Goal: Task Accomplishment & Management: Manage account settings

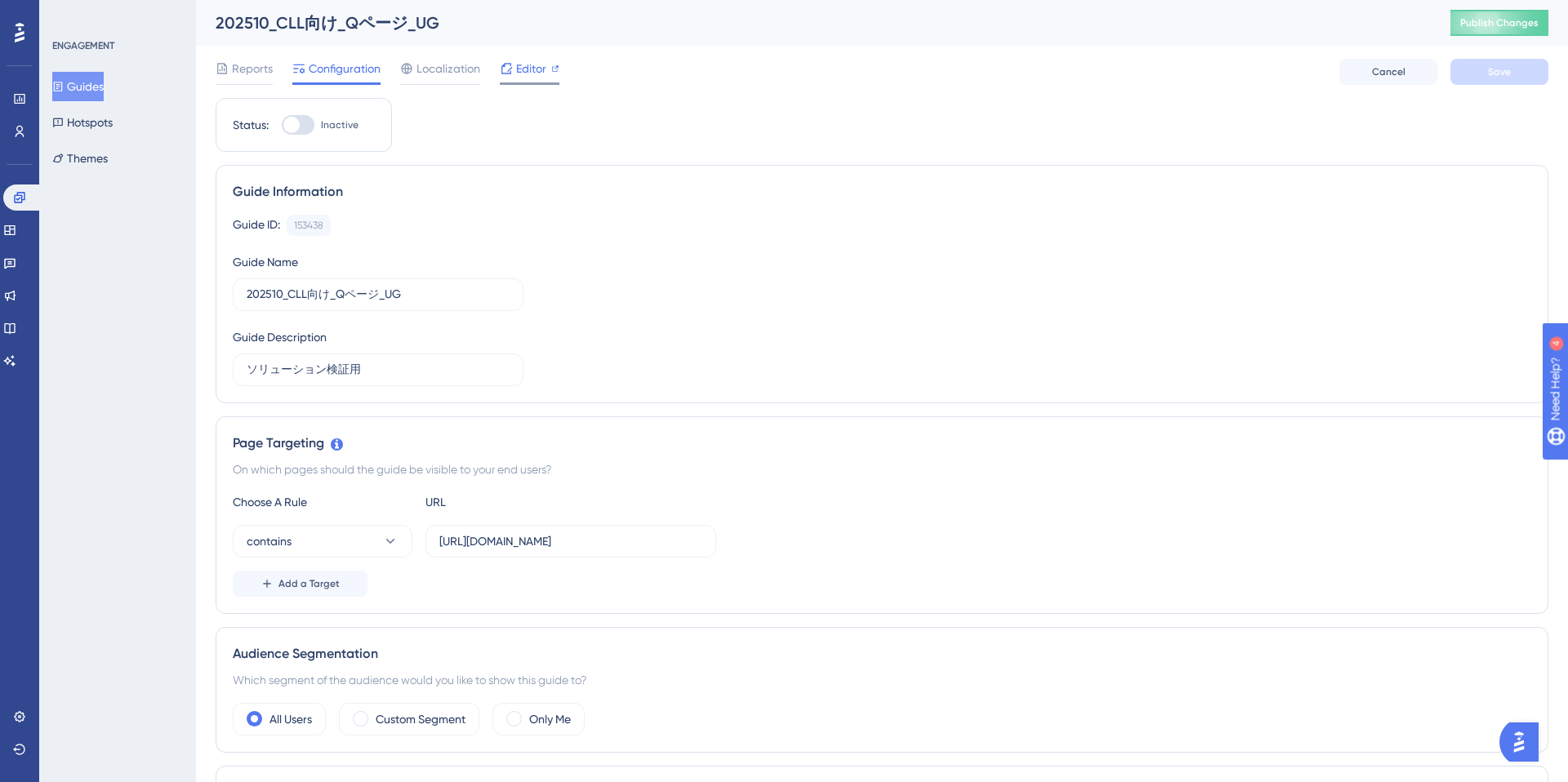
click at [528, 82] on div at bounding box center [529, 83] width 59 height 2
click at [616, 538] on input "https://e-consult.medii.jp/ai-assistant?utm_source=20251020_nmo_ai_14_cll_spa_1" at bounding box center [570, 542] width 263 height 18
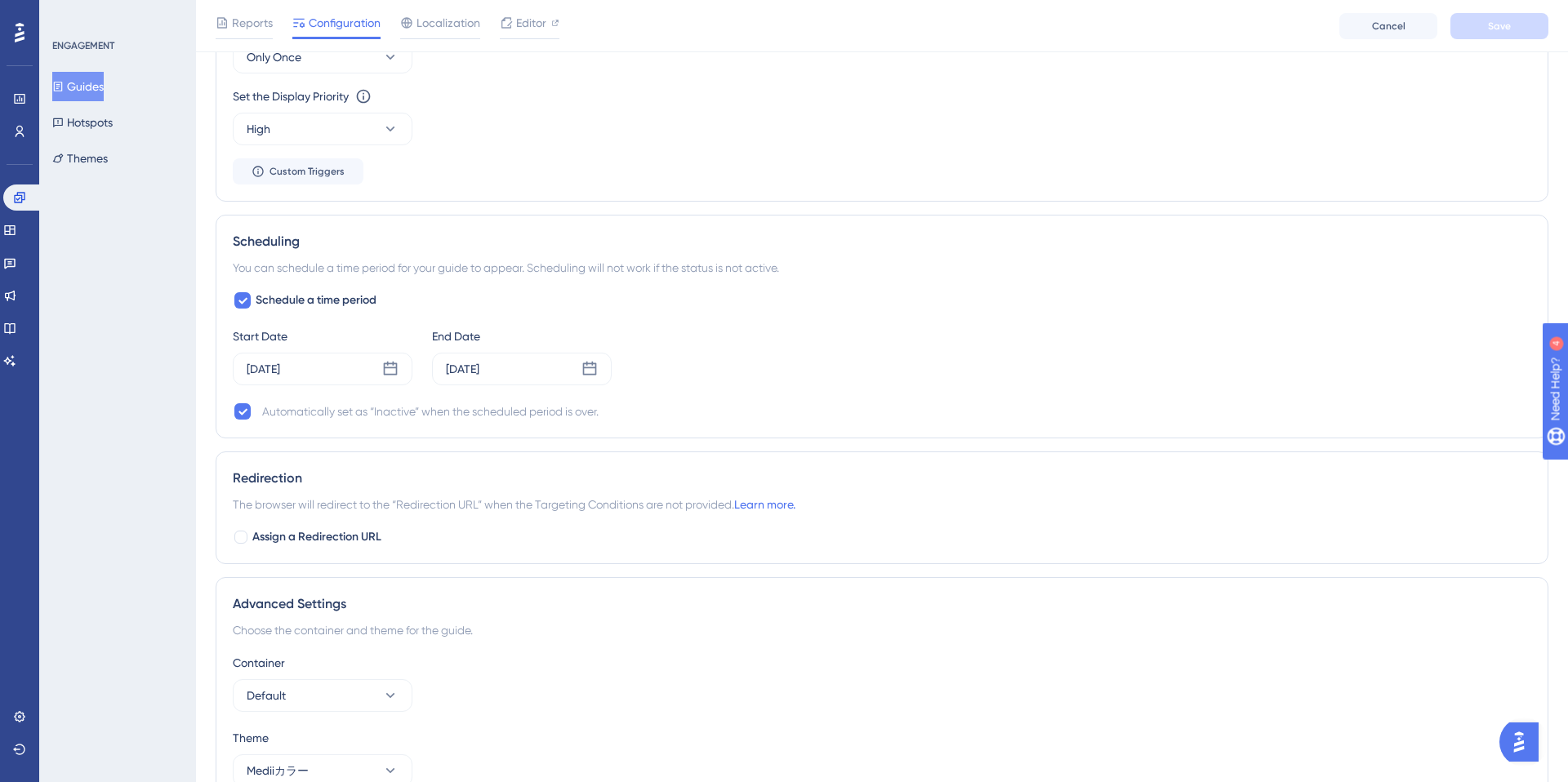
scroll to position [957, 0]
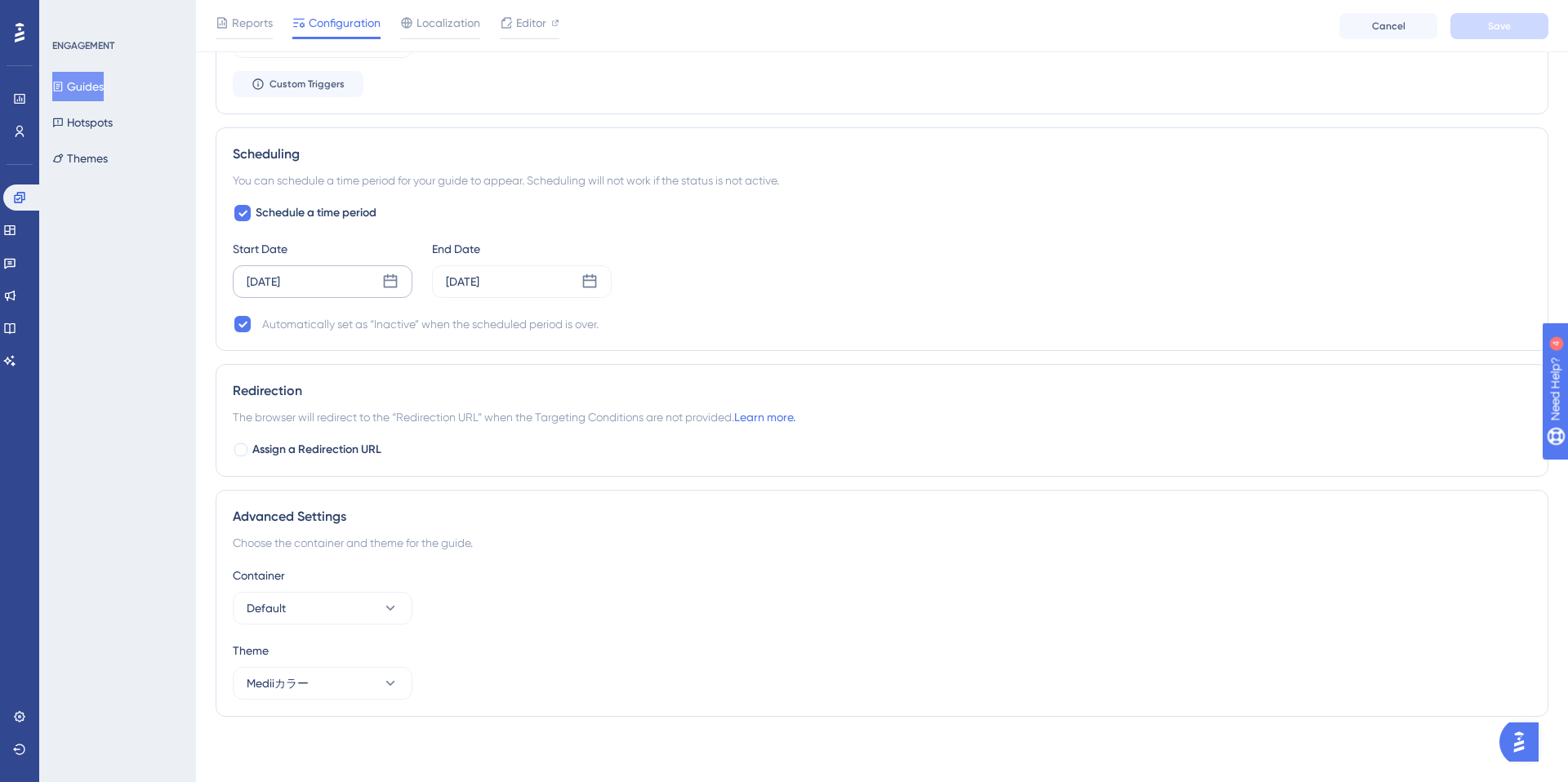
click at [353, 280] on div "Oct 20 2025" at bounding box center [323, 282] width 179 height 33
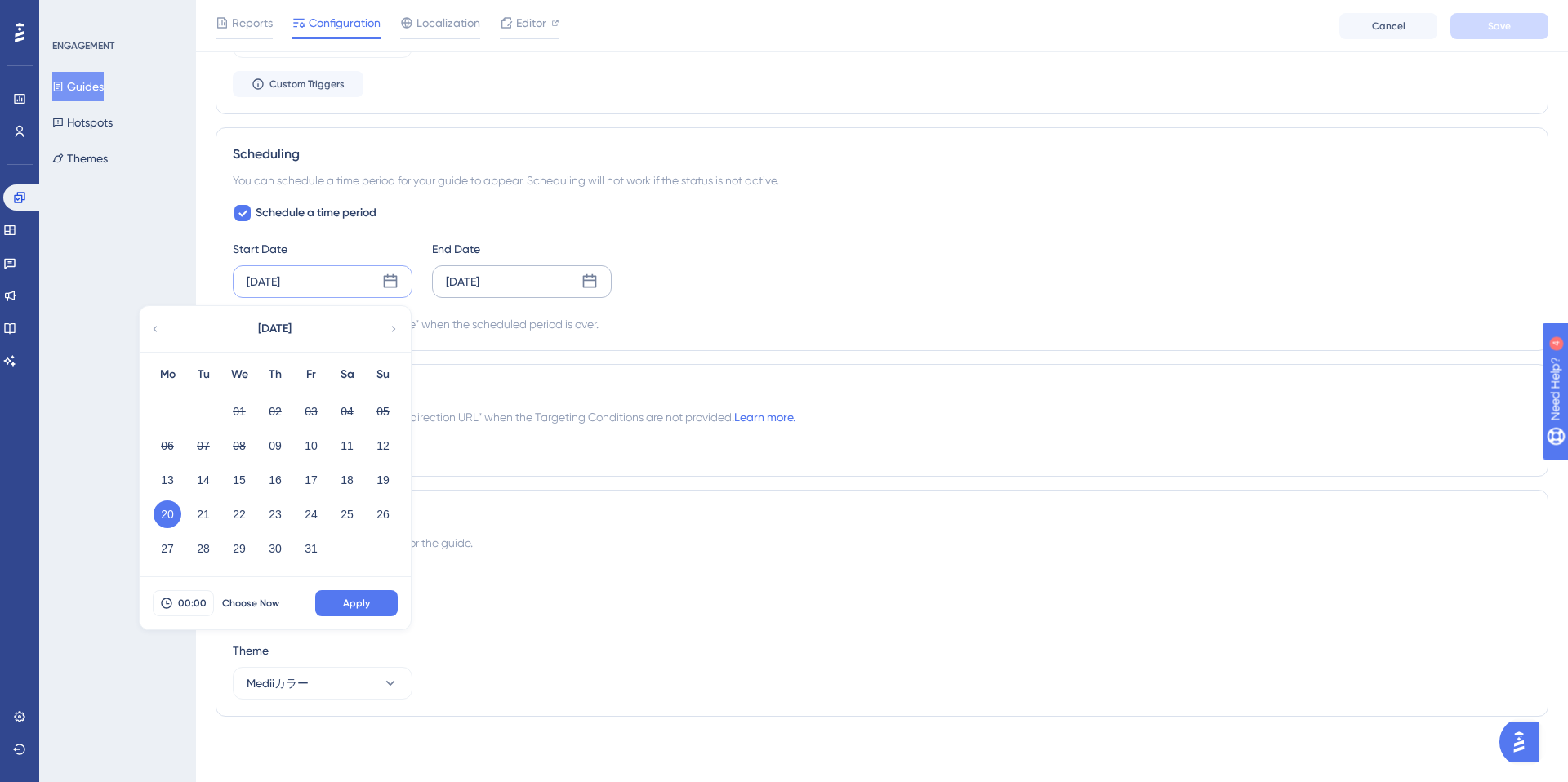
click at [510, 270] on div "Nov 02 2025" at bounding box center [522, 282] width 179 height 33
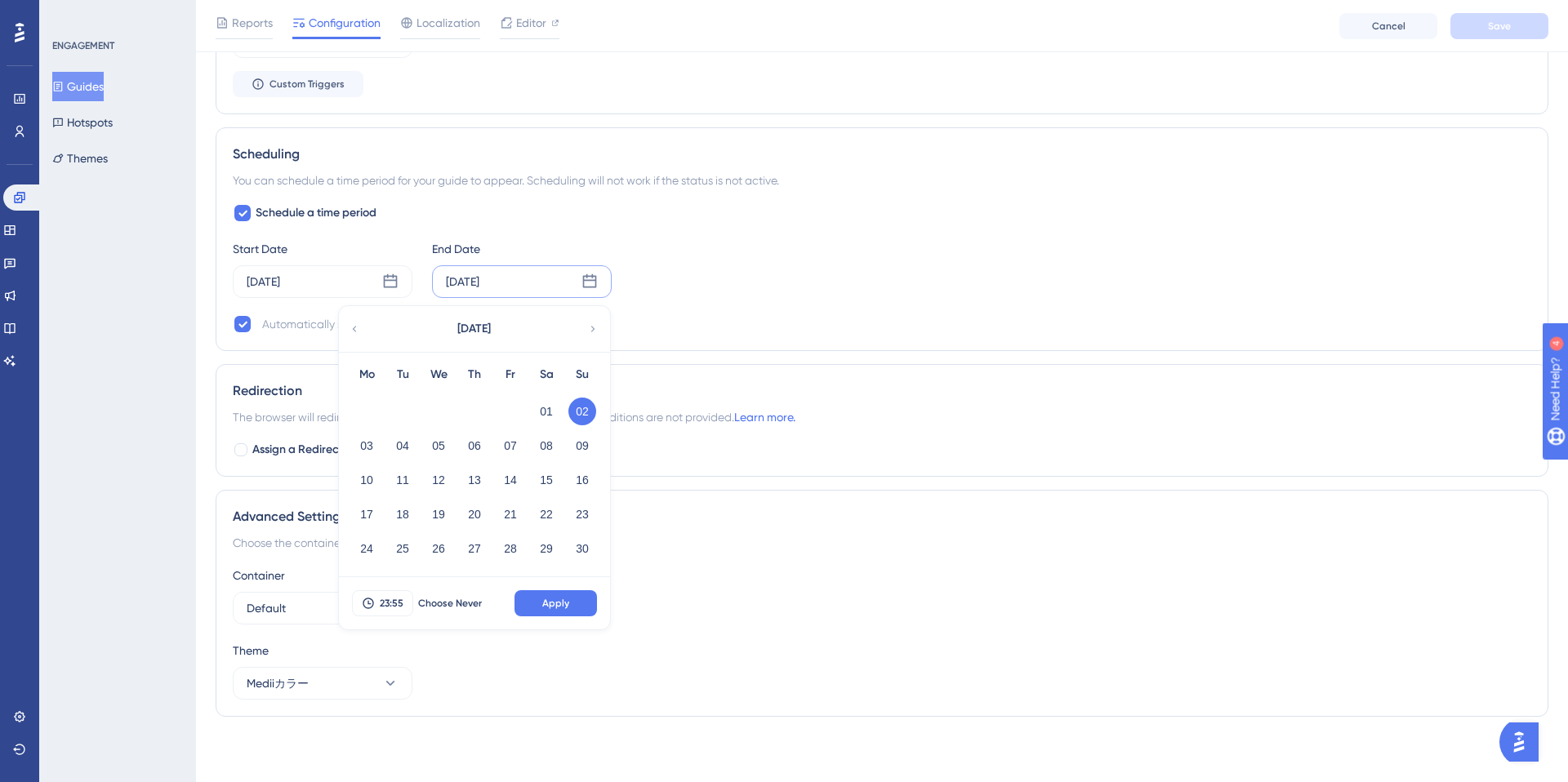
click at [39, 384] on div "Performance Users Engagement Widgets Feedback Product Updates Knowledge Base AI…" at bounding box center [20, 391] width 40 height 782
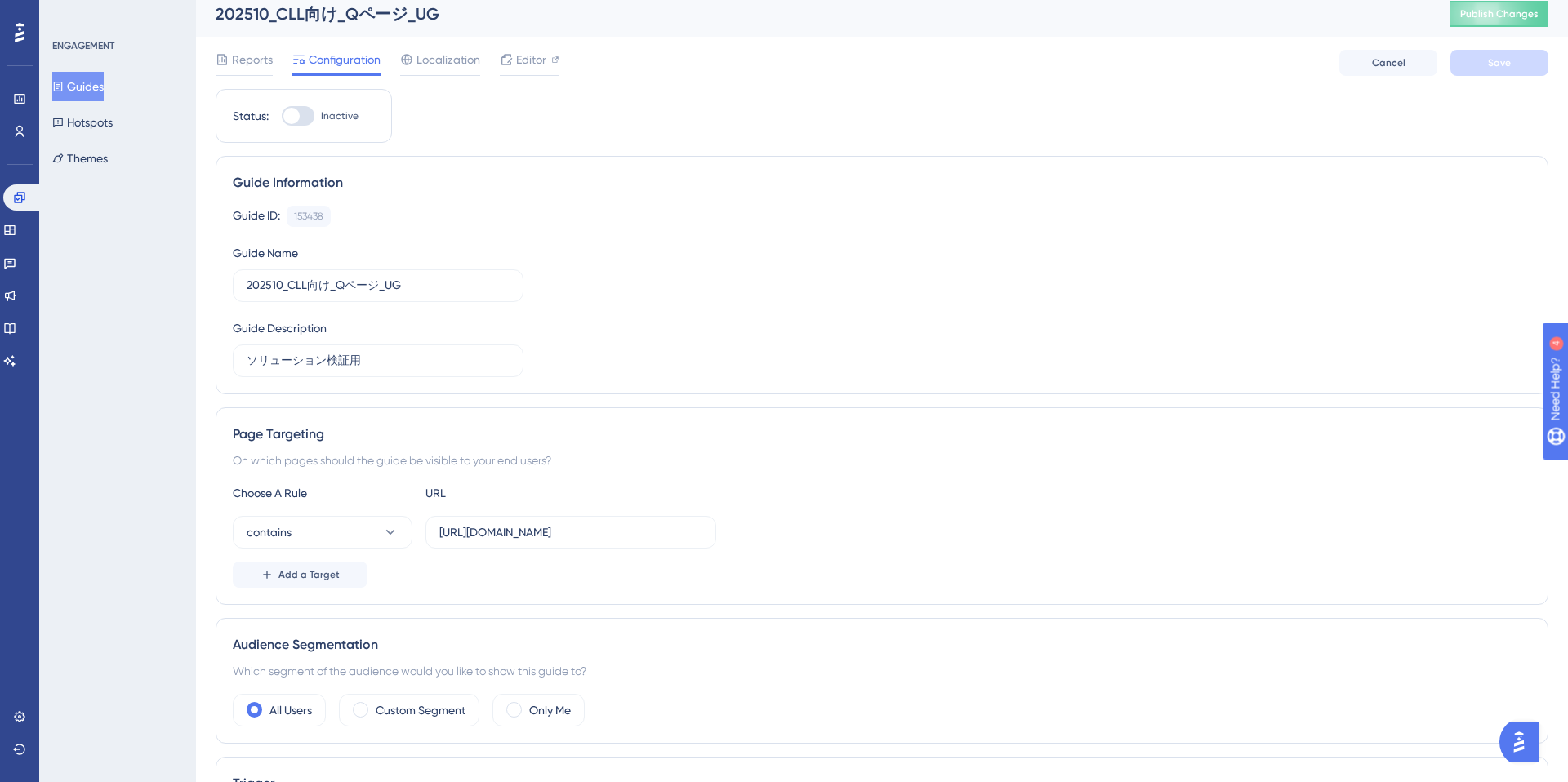
scroll to position [0, 0]
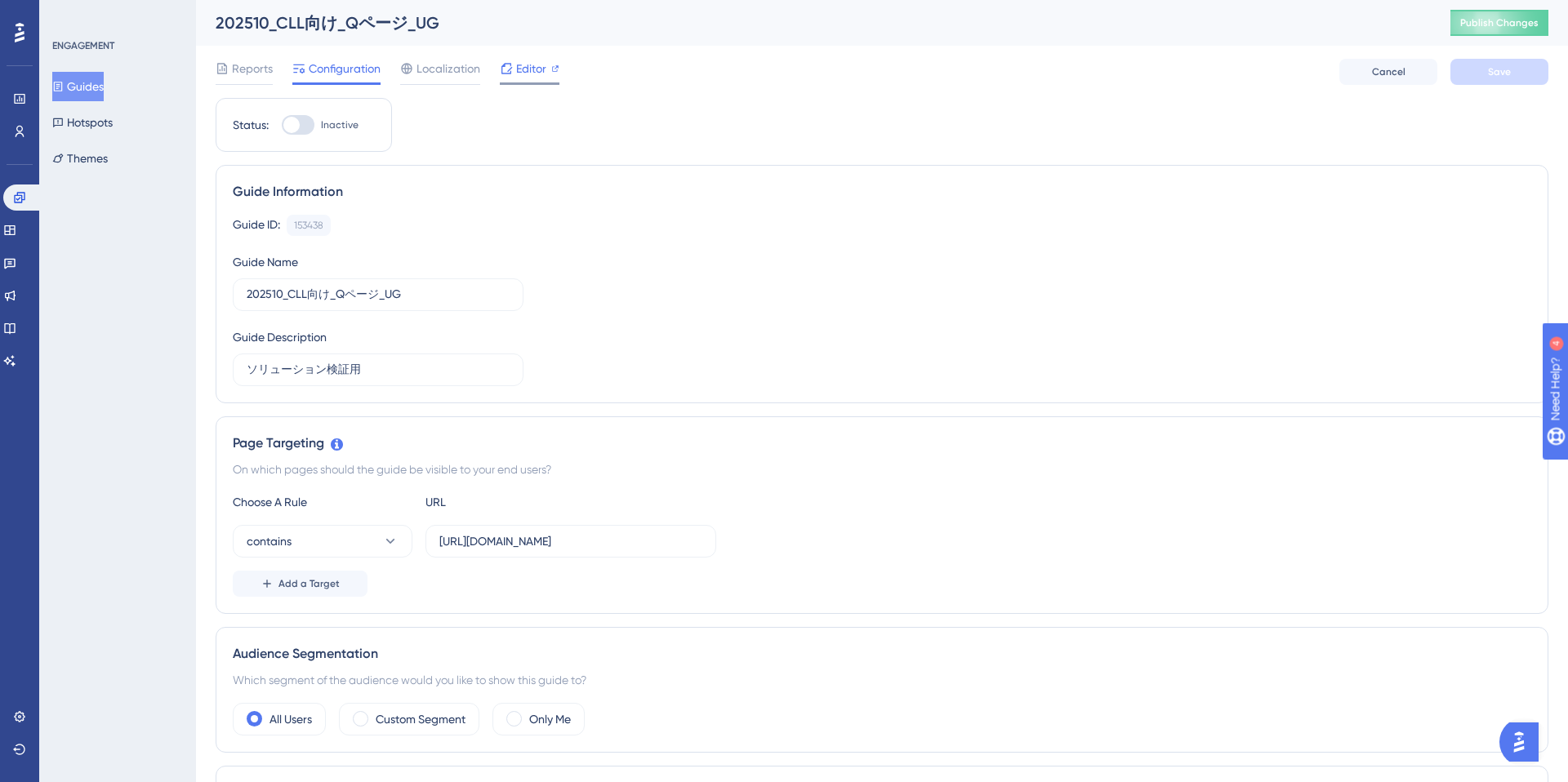
click at [532, 68] on span "Editor" at bounding box center [531, 68] width 30 height 20
click at [305, 123] on div at bounding box center [298, 125] width 33 height 20
click at [281, 125] on input "Inactive" at bounding box center [281, 125] width 1 height 1
checkbox input "true"
click at [1488, 66] on span "Save" at bounding box center [1499, 72] width 23 height 13
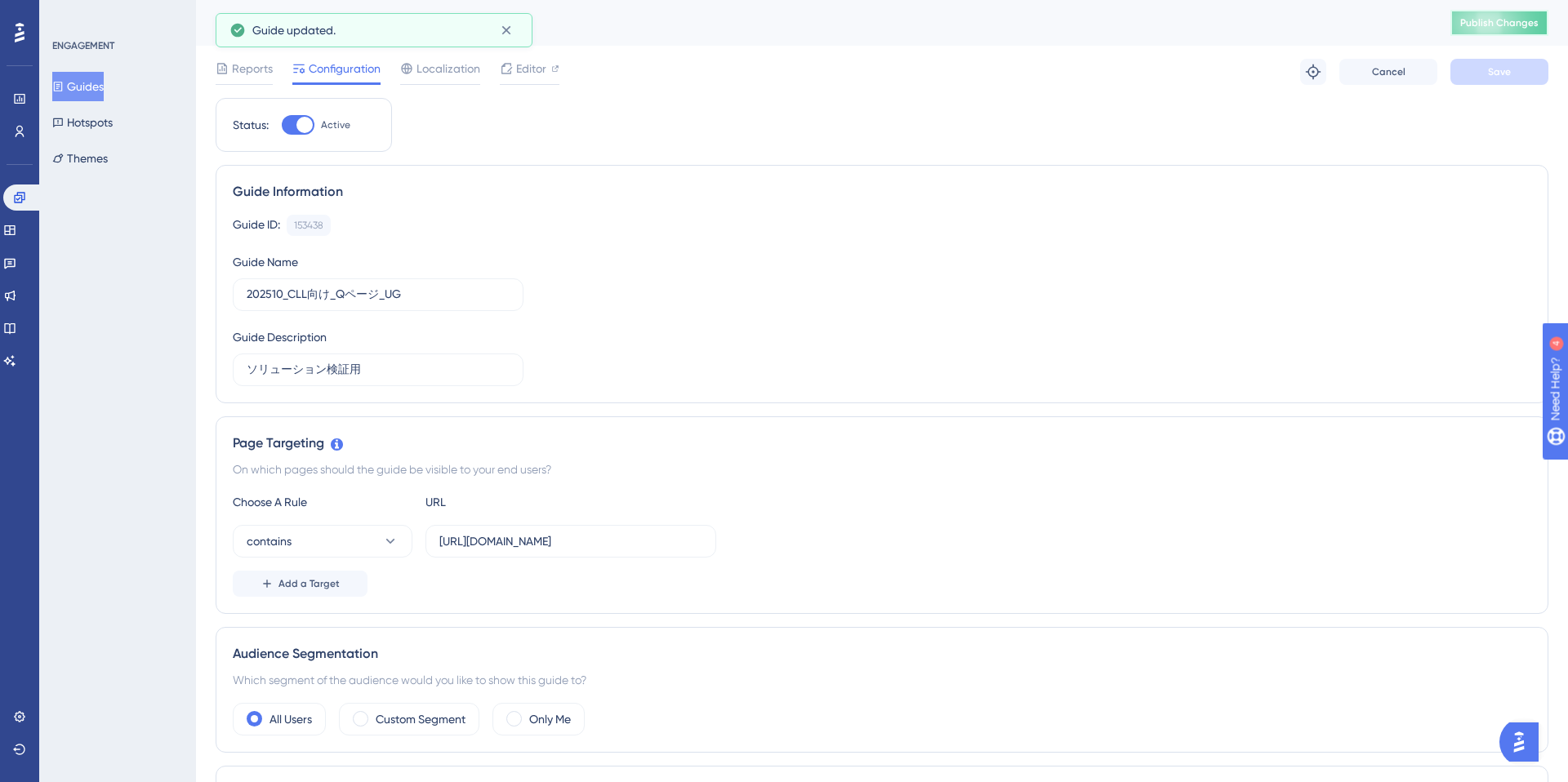
click at [1496, 16] on span "Publish Changes" at bounding box center [1499, 23] width 78 height 13
